Goal: Entertainment & Leisure: Consume media (video, audio)

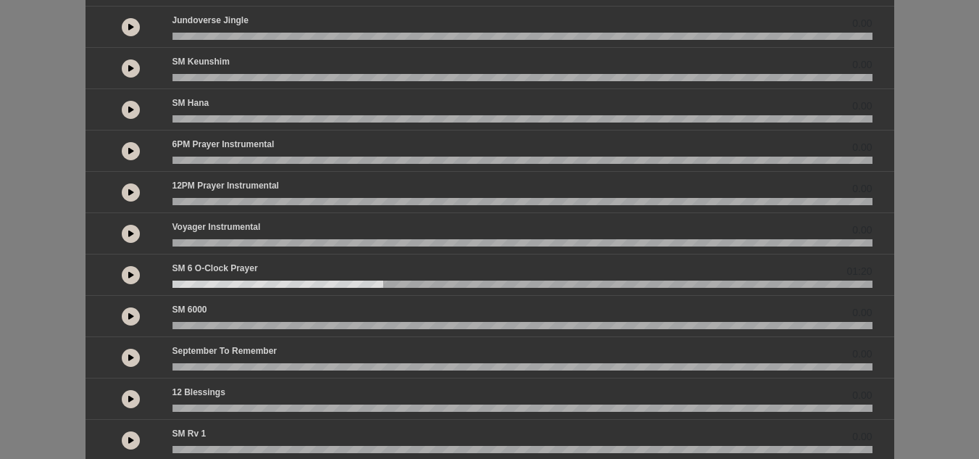
click at [177, 283] on wave at bounding box center [523, 284] width 700 height 7
click at [133, 270] on button at bounding box center [131, 275] width 18 height 18
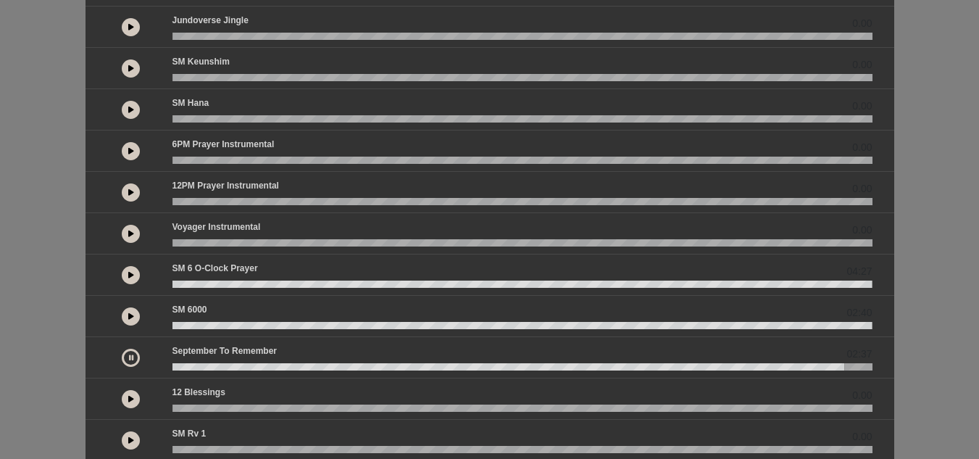
click at [178, 365] on wave at bounding box center [523, 366] width 700 height 7
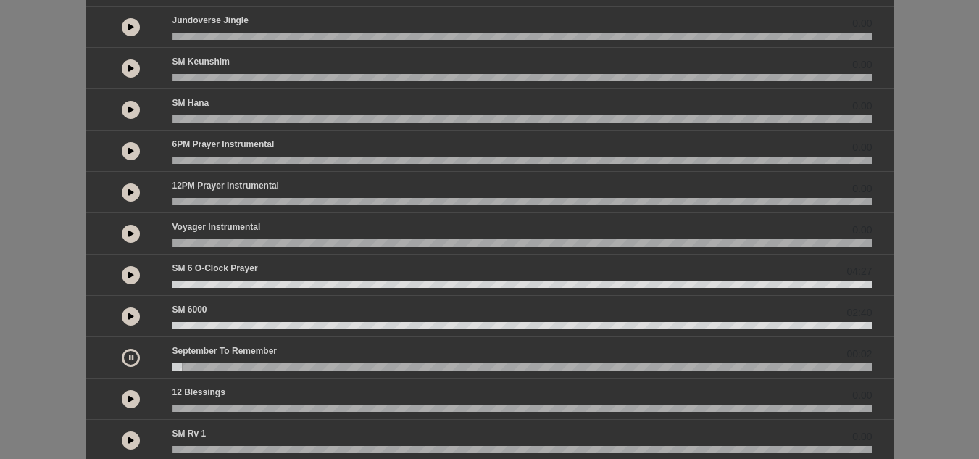
drag, startPoint x: 178, startPoint y: 365, endPoint x: 162, endPoint y: 365, distance: 15.9
click at [162, 365] on div "00:02" at bounding box center [490, 357] width 783 height 26
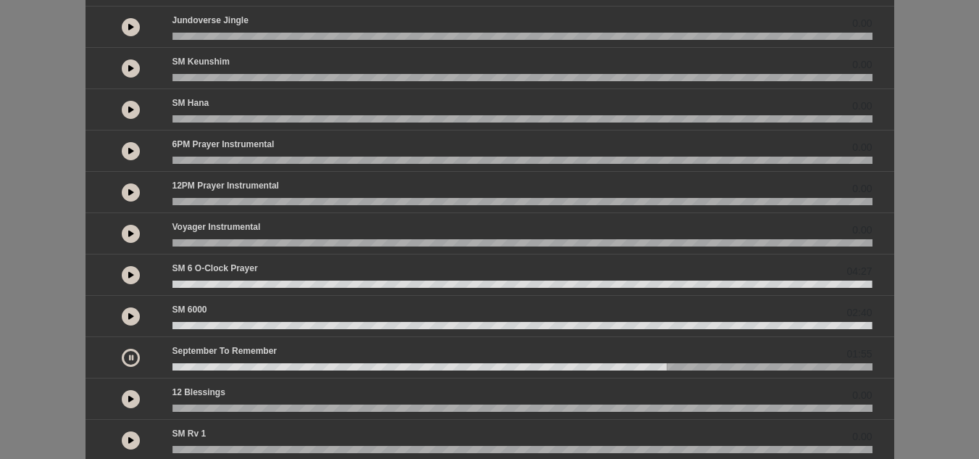
click at [173, 369] on wave at bounding box center [523, 366] width 700 height 7
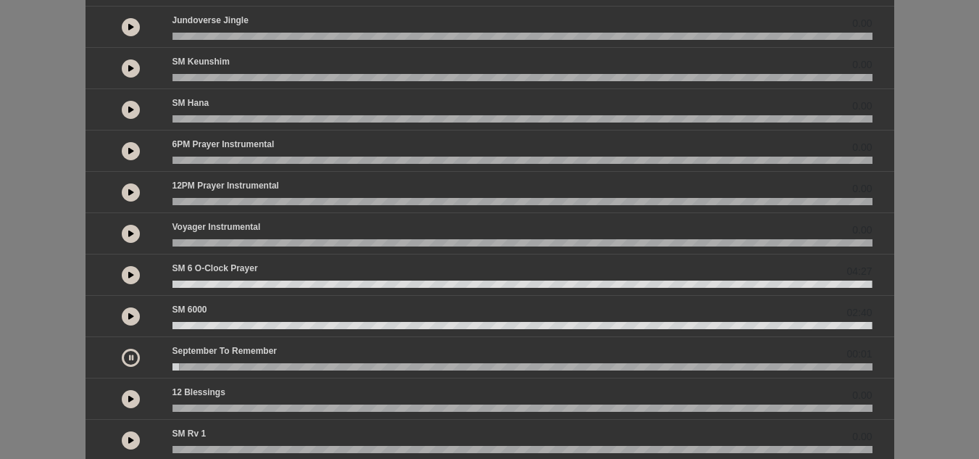
click at [128, 360] on button at bounding box center [131, 358] width 18 height 18
drag, startPoint x: 178, startPoint y: 363, endPoint x: 165, endPoint y: 368, distance: 13.1
click at [165, 368] on div at bounding box center [523, 366] width 718 height 7
click at [173, 367] on wave at bounding box center [523, 366] width 700 height 7
click at [132, 355] on icon at bounding box center [131, 357] width 6 height 7
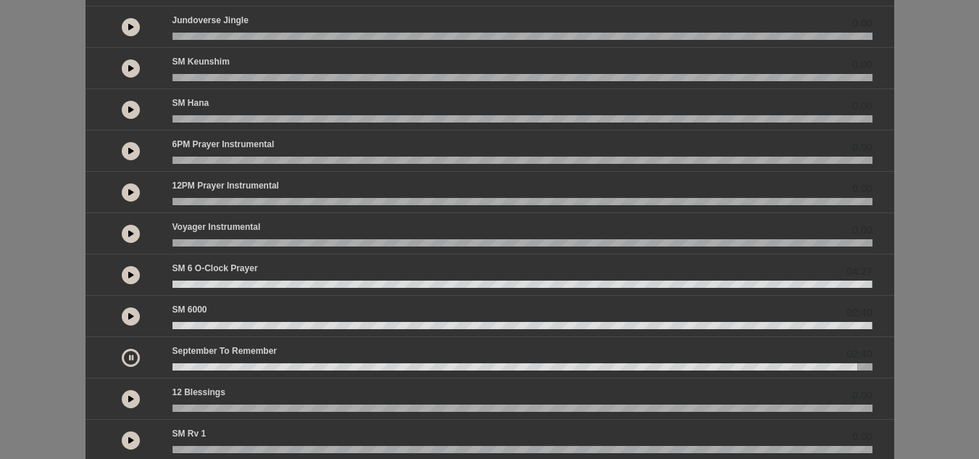
click at [133, 271] on icon at bounding box center [131, 274] width 6 height 7
click at [136, 398] on button at bounding box center [131, 399] width 18 height 18
